Goal: Task Accomplishment & Management: Use online tool/utility

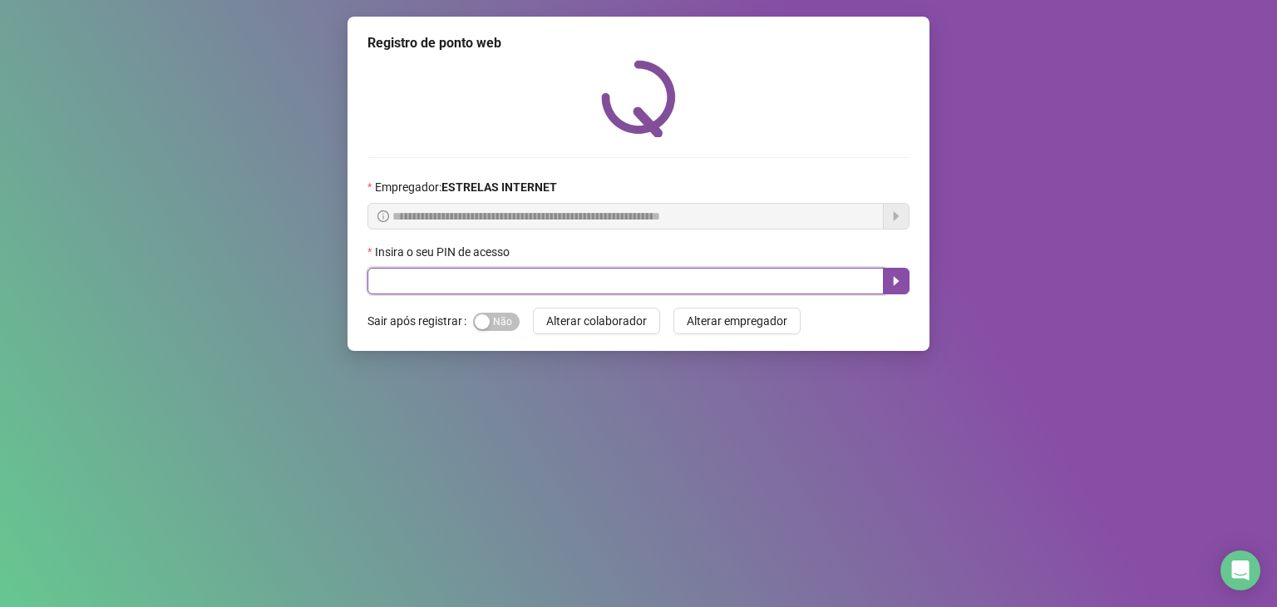
click at [762, 282] on input "text" at bounding box center [626, 281] width 516 height 27
type input "*****"
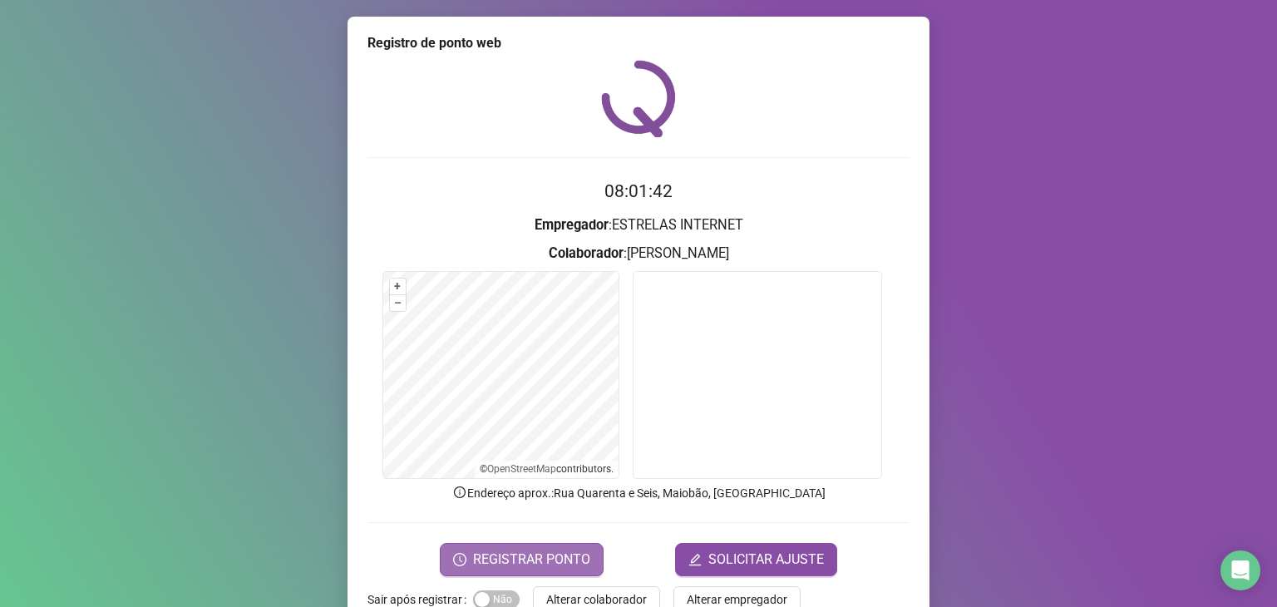
click at [526, 544] on button "REGISTRAR PONTO" at bounding box center [522, 559] width 164 height 33
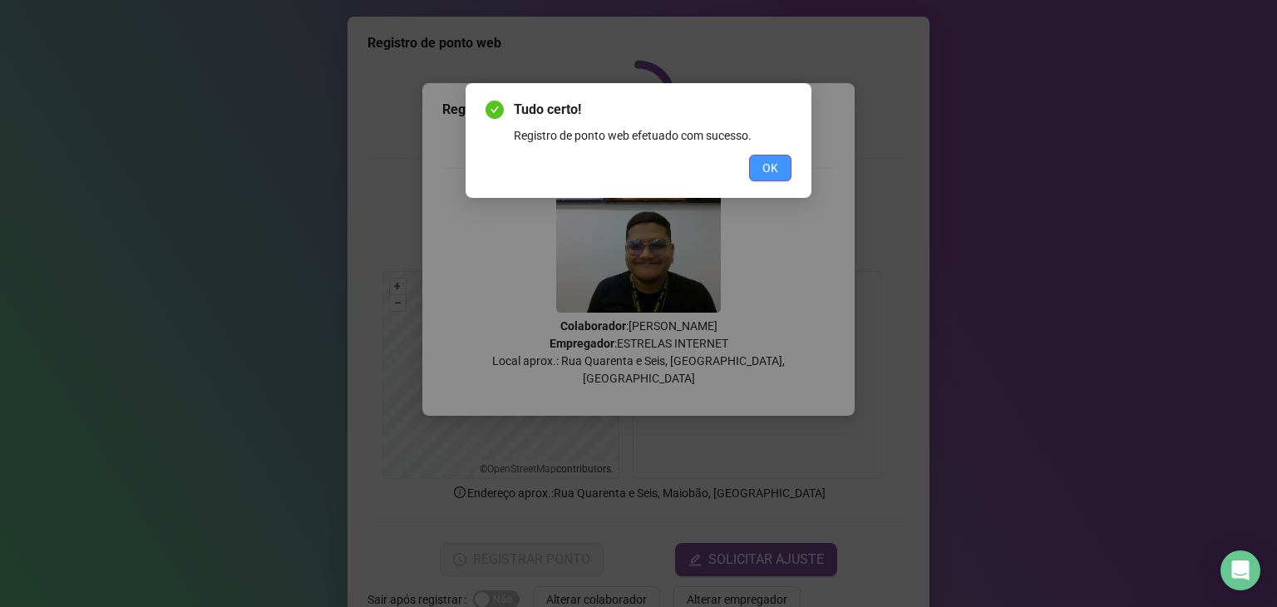
click at [765, 171] on span "OK" at bounding box center [771, 168] width 16 height 18
